Goal: Task Accomplishment & Management: Manage account settings

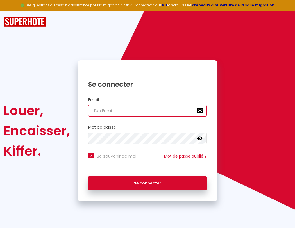
type input "l"
checkbox input "true"
type input "le"
checkbox input "true"
type input "les"
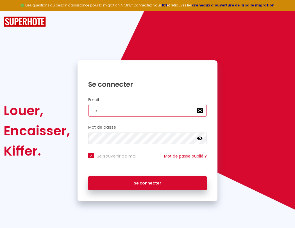
checkbox input "true"
type input "lesp"
checkbox input "true"
type input "lespa"
checkbox input "true"
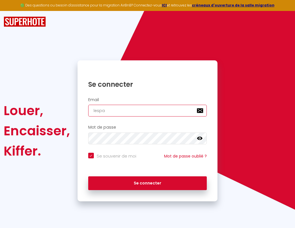
type input "lespac"
checkbox input "true"
type input "lespace"
checkbox input "true"
type input "l"
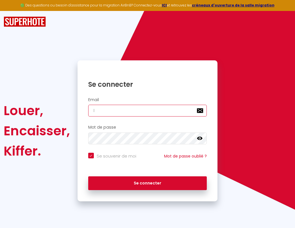
checkbox input "true"
type input "lespaced"
checkbox input "true"
type input "lespacede"
checkbox input "true"
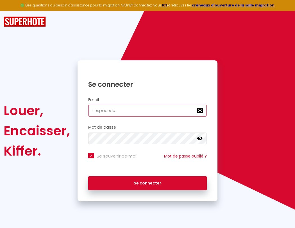
type input "lespacedet"
checkbox input "true"
type input "lespacedete"
checkbox input "true"
type input "lespacedeten"
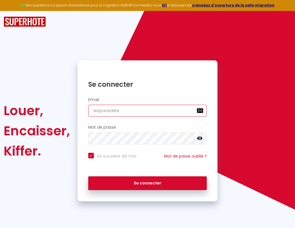
checkbox input "true"
type input "lespacedetent"
checkbox input "true"
type input "l"
checkbox input "true"
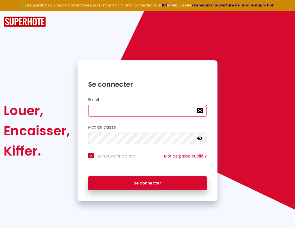
type input "lespacedetente"
checkbox input "true"
type input "lespacedetente@"
checkbox input "true"
type input "lespacedetente@g"
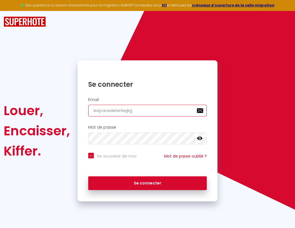
checkbox input "true"
type input "lespa"
checkbox input "true"
type input "lespacedetente@gm"
checkbox input "true"
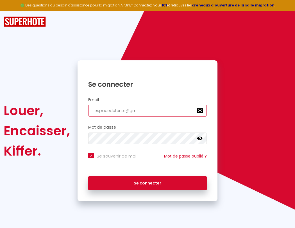
type input "lespac"
checkbox input "true"
type input "lespacedetente@gma"
checkbox input "true"
